Goal: Information Seeking & Learning: Find specific fact

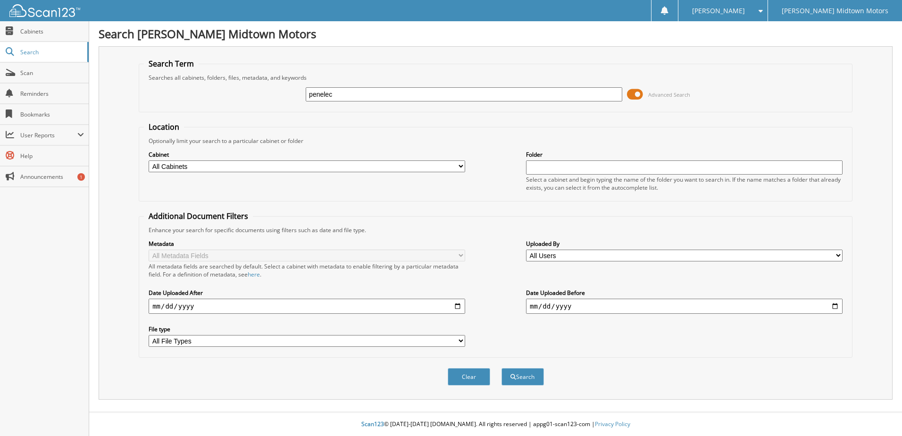
type input "penelec"
click at [501, 368] on button "Search" at bounding box center [522, 376] width 42 height 17
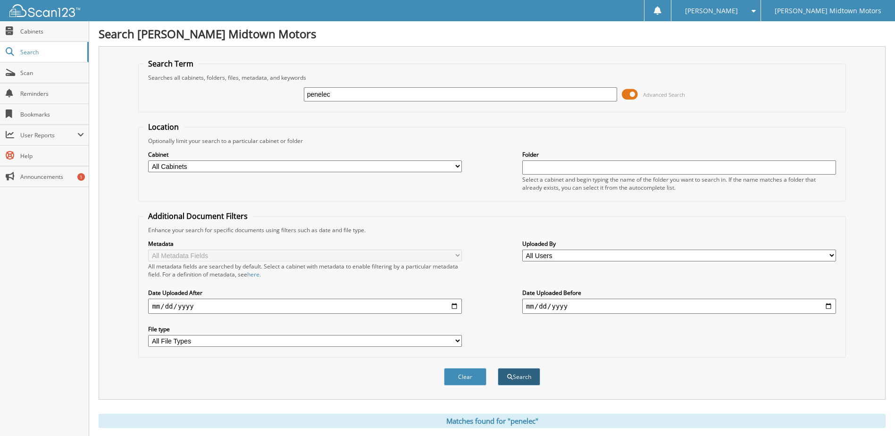
click at [515, 378] on button "Search" at bounding box center [519, 376] width 42 height 17
click at [204, 167] on select "All Cabinets 2024 DEPOSIT/CREDIT CARDS 2024 PAYABLES 2025 DEPOSITS/CREDIT CARDS…" at bounding box center [305, 166] width 314 height 12
click at [527, 373] on button "Search" at bounding box center [519, 376] width 42 height 17
click at [33, 50] on span "Search" at bounding box center [51, 52] width 62 height 8
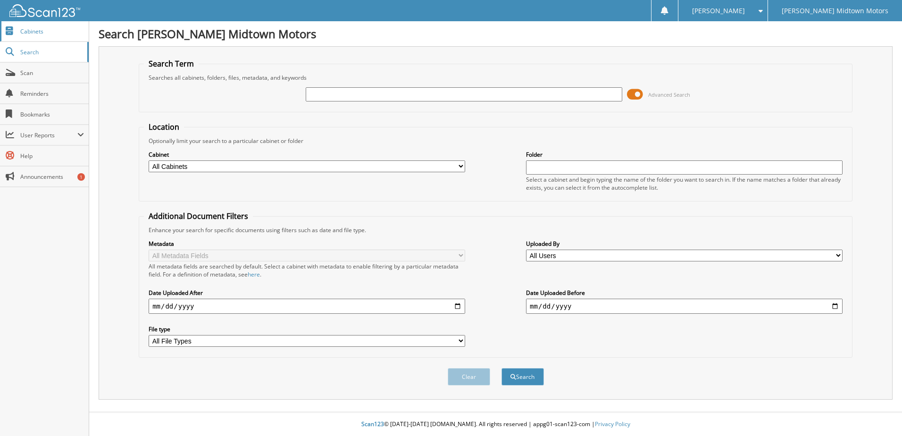
click at [28, 32] on span "Cabinets" at bounding box center [52, 31] width 64 height 8
click at [331, 307] on input "date" at bounding box center [307, 306] width 316 height 15
type input "2024-12-01"
click at [563, 306] on input "date" at bounding box center [684, 306] width 316 height 15
drag, startPoint x: 539, startPoint y: 305, endPoint x: 530, endPoint y: 308, distance: 9.3
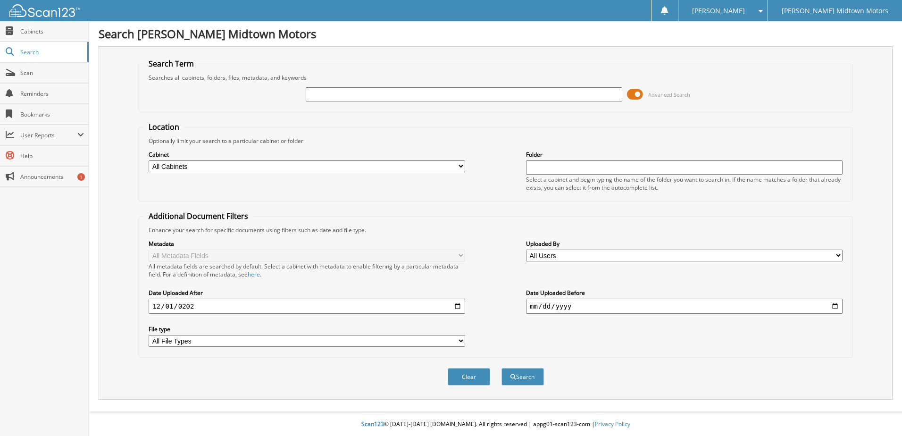
click at [537, 305] on input "date" at bounding box center [684, 306] width 316 height 15
click at [532, 306] on input "date" at bounding box center [684, 306] width 316 height 15
type input "[DATE]"
click at [501, 368] on button "Search" at bounding box center [522, 376] width 42 height 17
click at [464, 90] on input "text" at bounding box center [464, 94] width 316 height 14
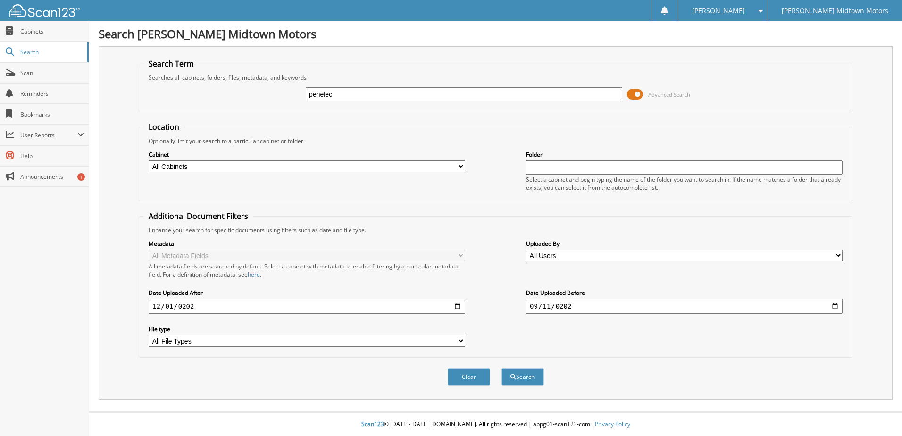
type input "penelec"
click at [501, 368] on button "Search" at bounding box center [522, 376] width 42 height 17
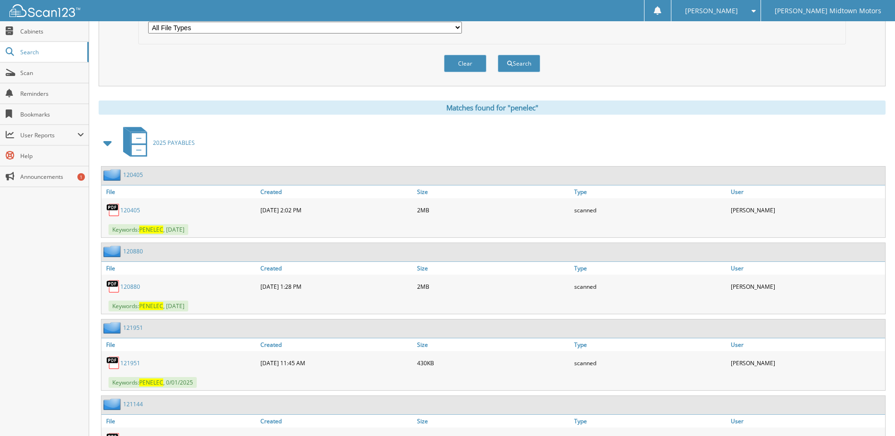
scroll to position [330, 0]
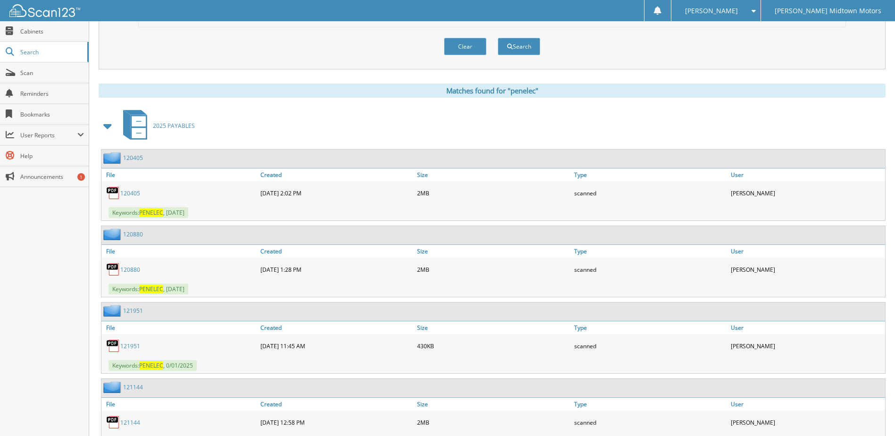
click at [134, 195] on link "120405" at bounding box center [130, 193] width 20 height 8
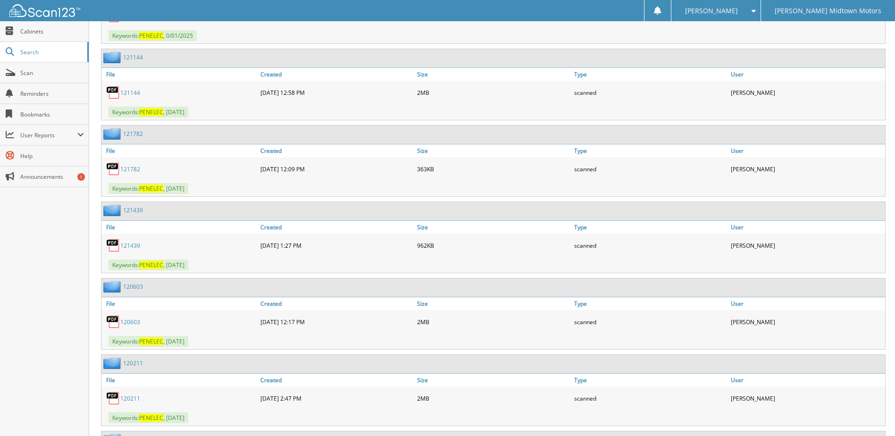
scroll to position [660, 0]
click at [134, 320] on link "120603" at bounding box center [130, 321] width 20 height 8
click at [136, 322] on link "120603" at bounding box center [130, 321] width 20 height 8
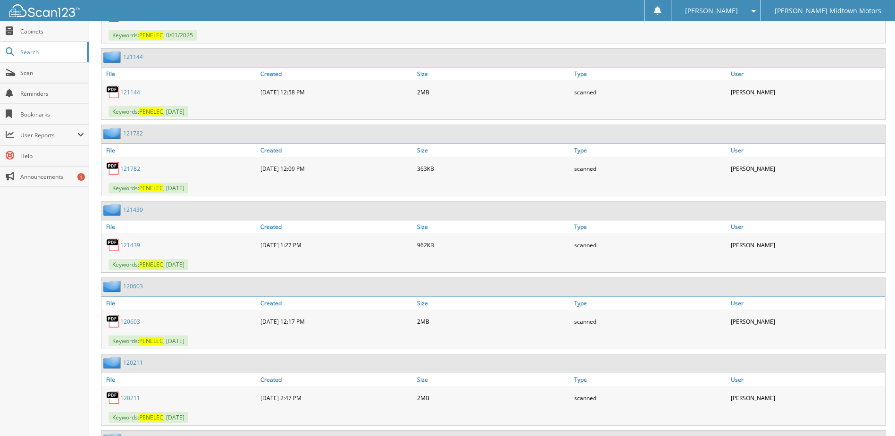
click at [133, 320] on link "120603" at bounding box center [130, 321] width 20 height 8
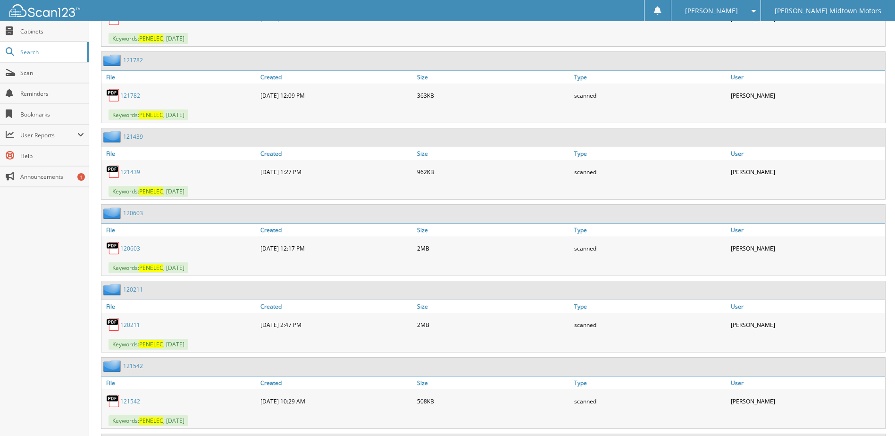
scroll to position [849, 0]
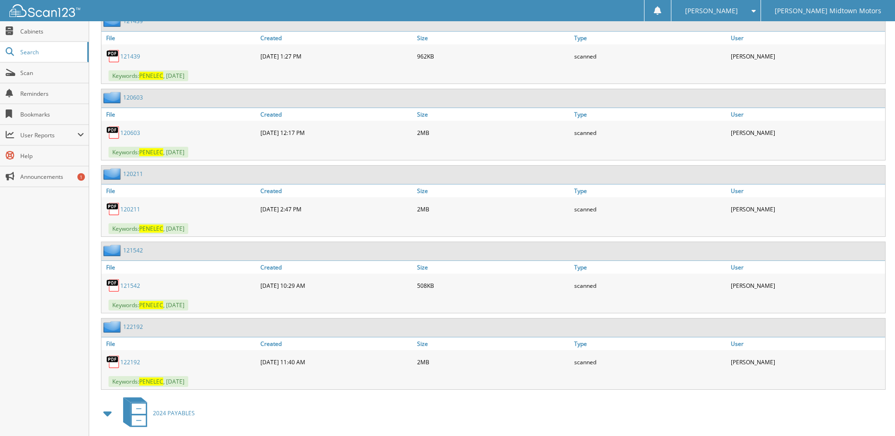
drag, startPoint x: 161, startPoint y: 152, endPoint x: 132, endPoint y: 148, distance: 29.6
click at [161, 152] on span "PENELEC" at bounding box center [151, 152] width 24 height 8
click at [111, 131] on img at bounding box center [113, 132] width 14 height 14
click at [110, 132] on img at bounding box center [113, 132] width 14 height 14
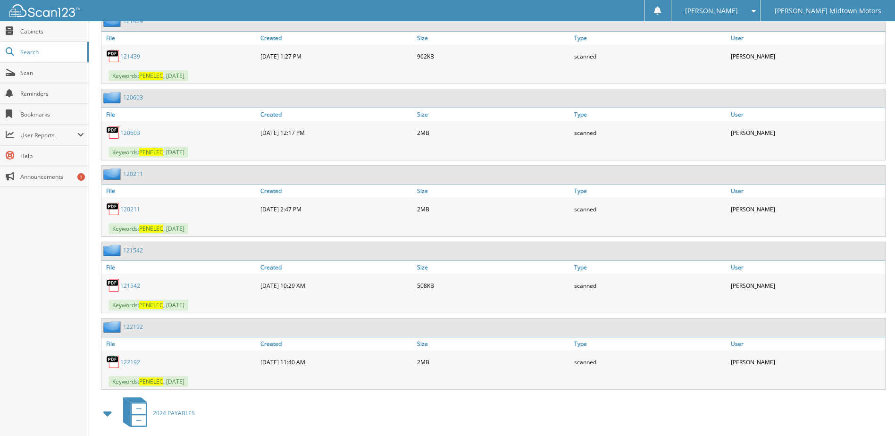
click at [136, 210] on link "120211" at bounding box center [130, 209] width 20 height 8
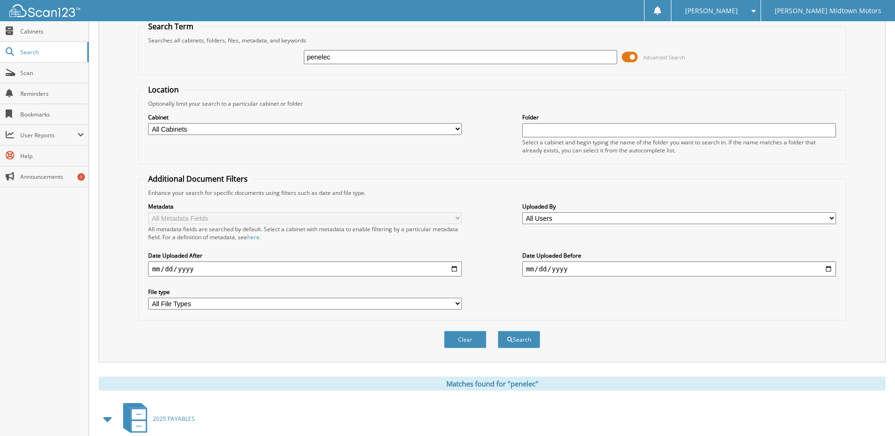
scroll to position [0, 0]
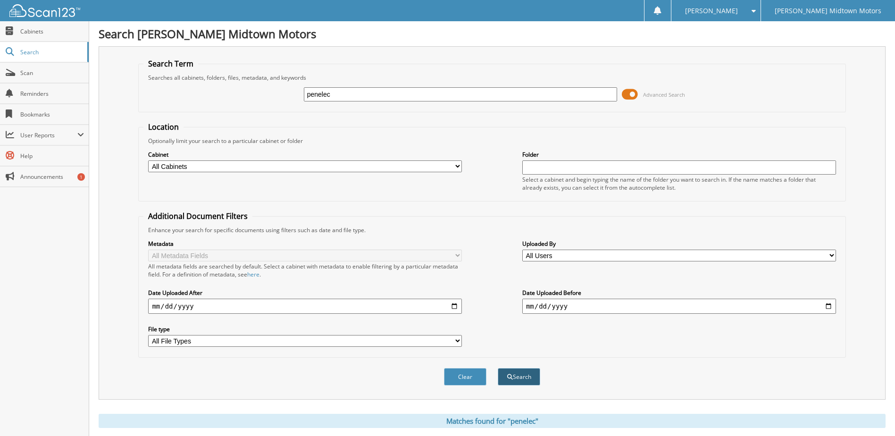
click at [533, 379] on button "Search" at bounding box center [519, 376] width 42 height 17
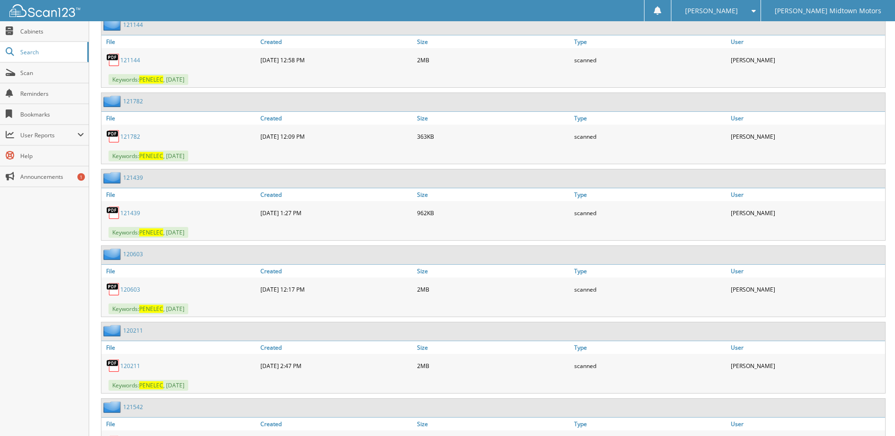
scroll to position [755, 0]
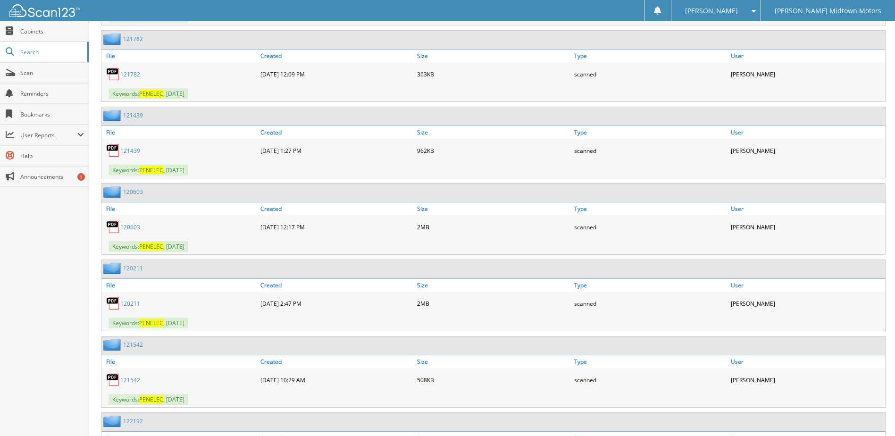
click at [133, 227] on link "120603" at bounding box center [130, 227] width 20 height 8
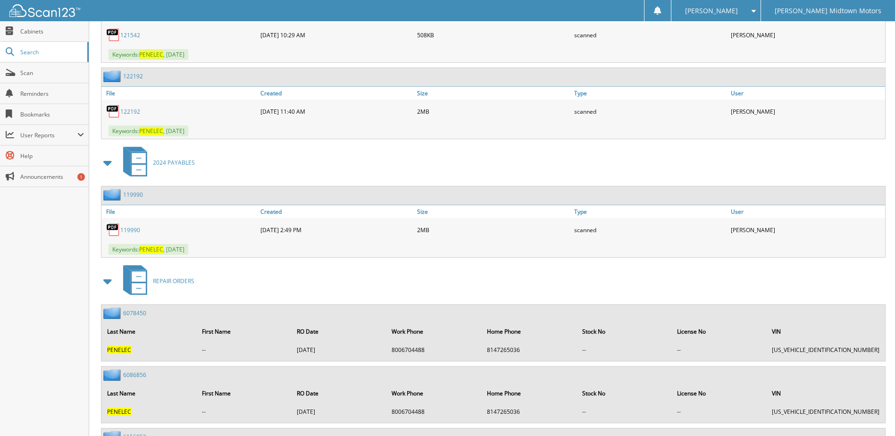
scroll to position [1038, 0]
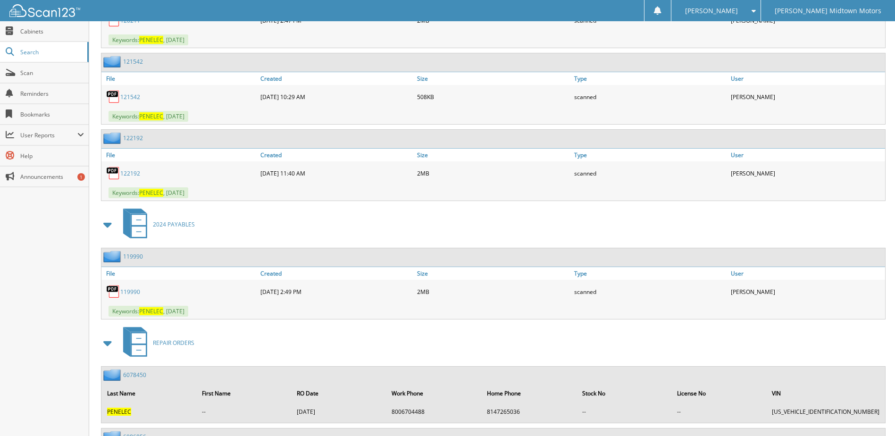
click at [124, 291] on link "119990" at bounding box center [130, 292] width 20 height 8
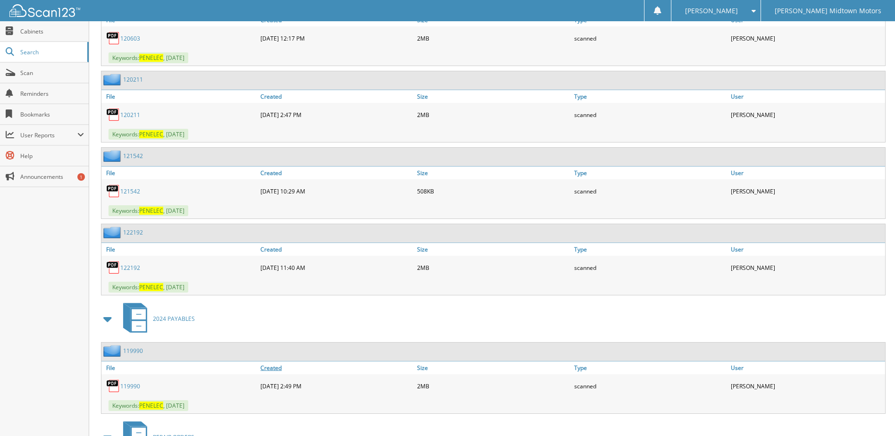
scroll to position [896, 0]
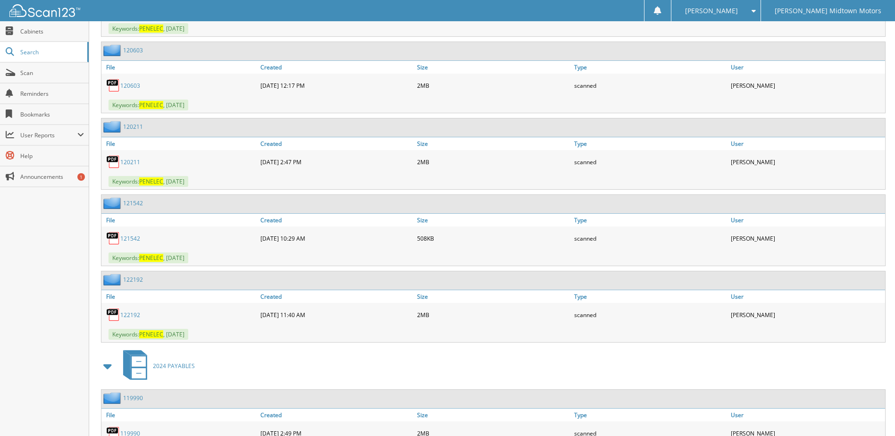
click at [133, 163] on link "120211" at bounding box center [130, 162] width 20 height 8
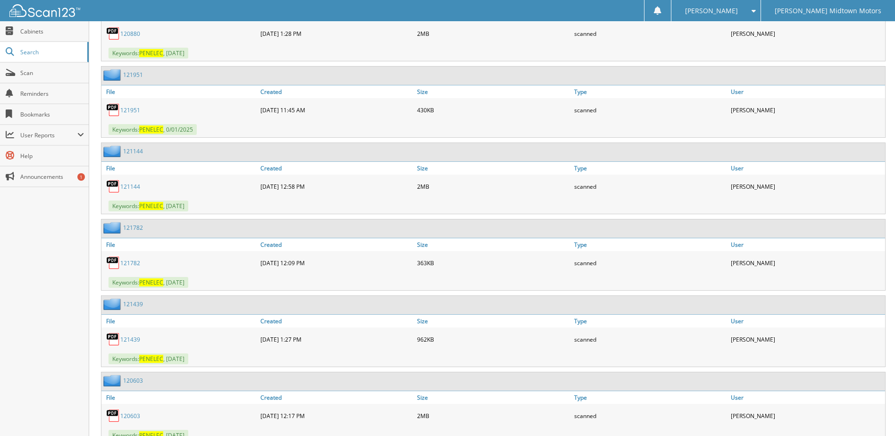
scroll to position [519, 0]
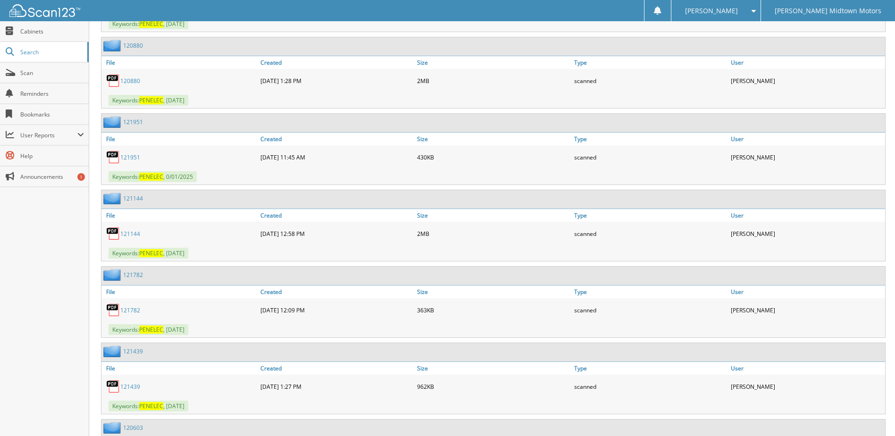
click at [127, 77] on link "120880" at bounding box center [130, 81] width 20 height 8
